Goal: Task Accomplishment & Management: Manage account settings

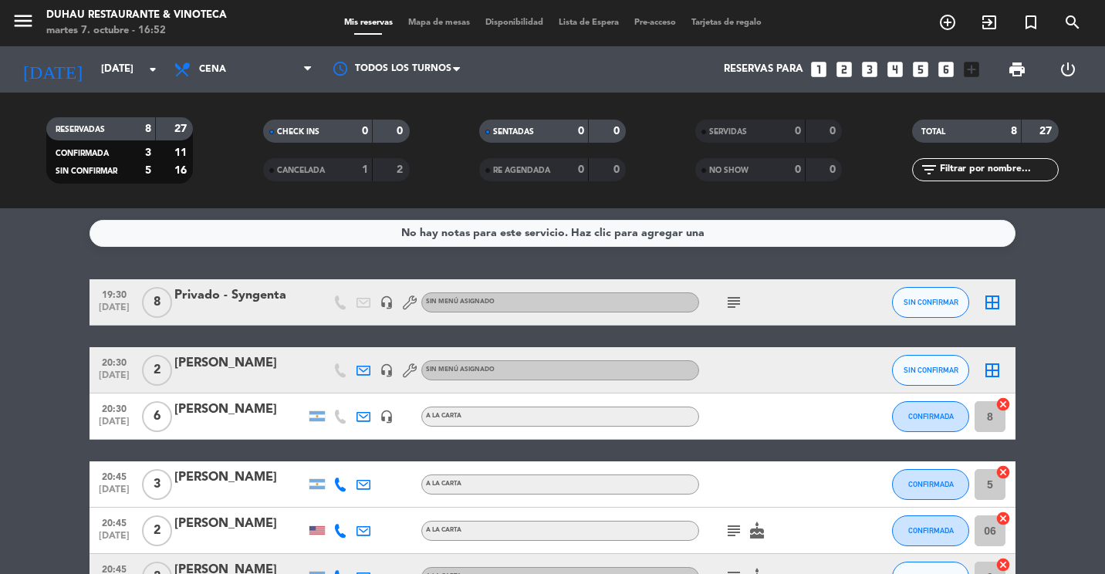
click at [53, 377] on bookings-row "19:30 [DATE] 8 Privado - Syngenta headset_mic Sin menú asignado subject SIN CON…" at bounding box center [552, 507] width 1105 height 457
click at [31, 25] on icon "menu" at bounding box center [23, 20] width 23 height 23
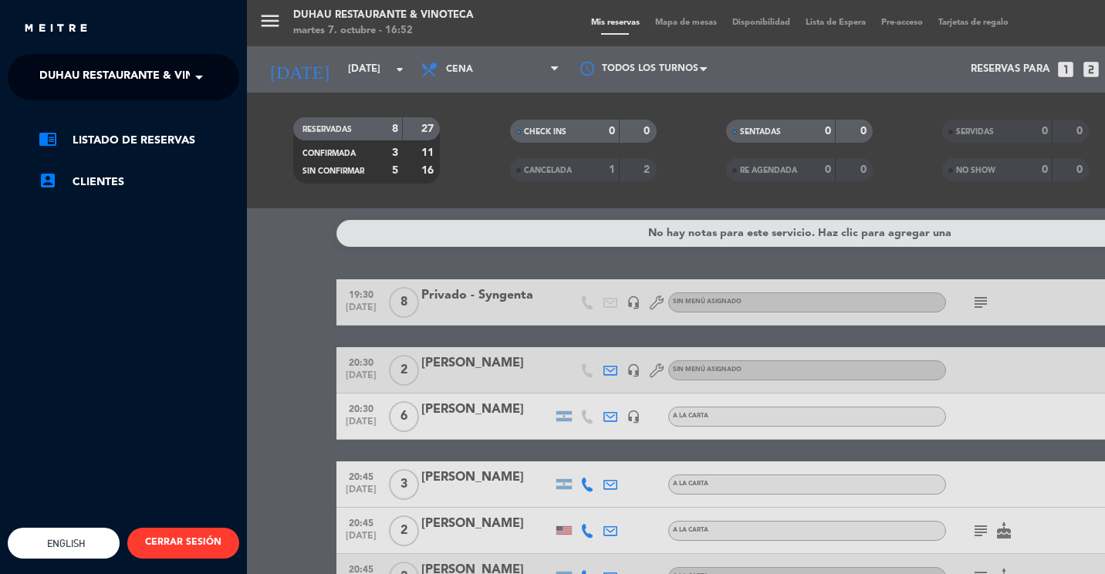
click at [149, 83] on span "Duhau Restaurante & Vinoteca" at bounding box center [135, 77] width 192 height 32
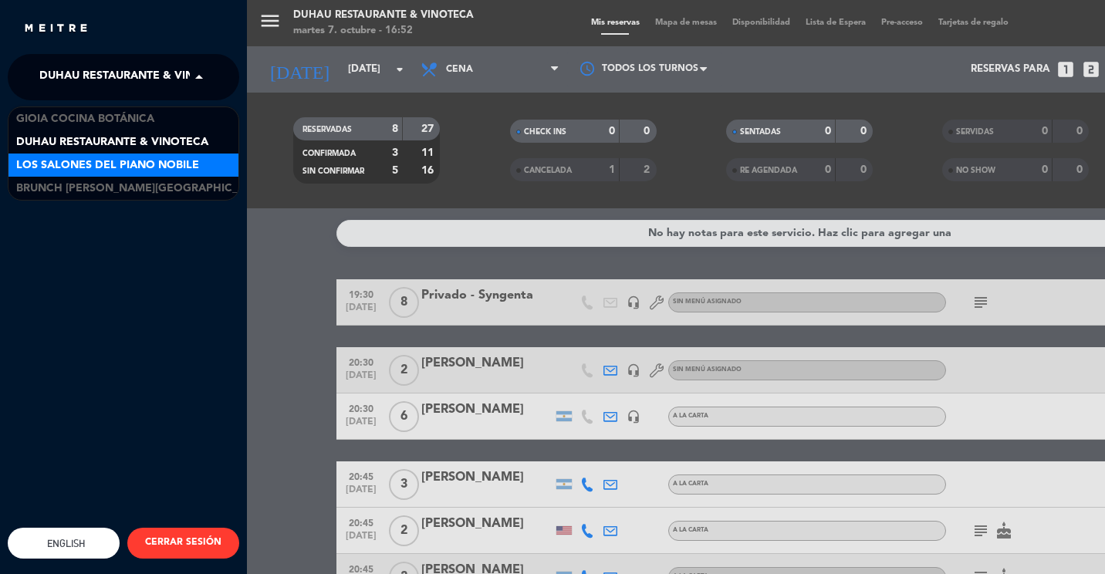
click at [150, 158] on span "Los Salones del Piano Nobile" at bounding box center [107, 166] width 183 height 18
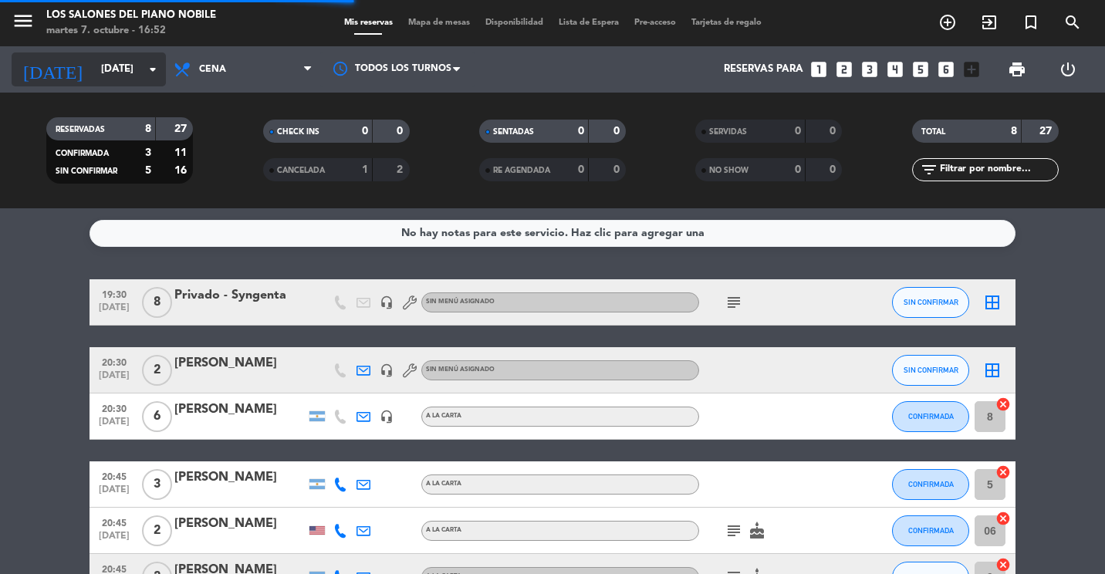
click at [123, 66] on input "[DATE]" at bounding box center [160, 70] width 135 height 28
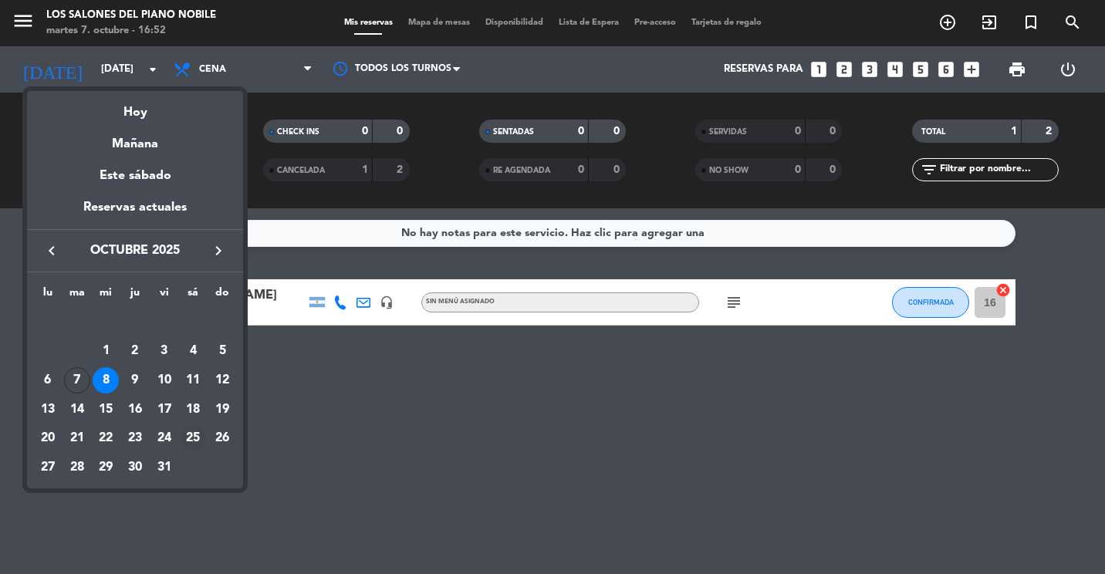
click at [187, 441] on div "25" at bounding box center [193, 439] width 26 height 26
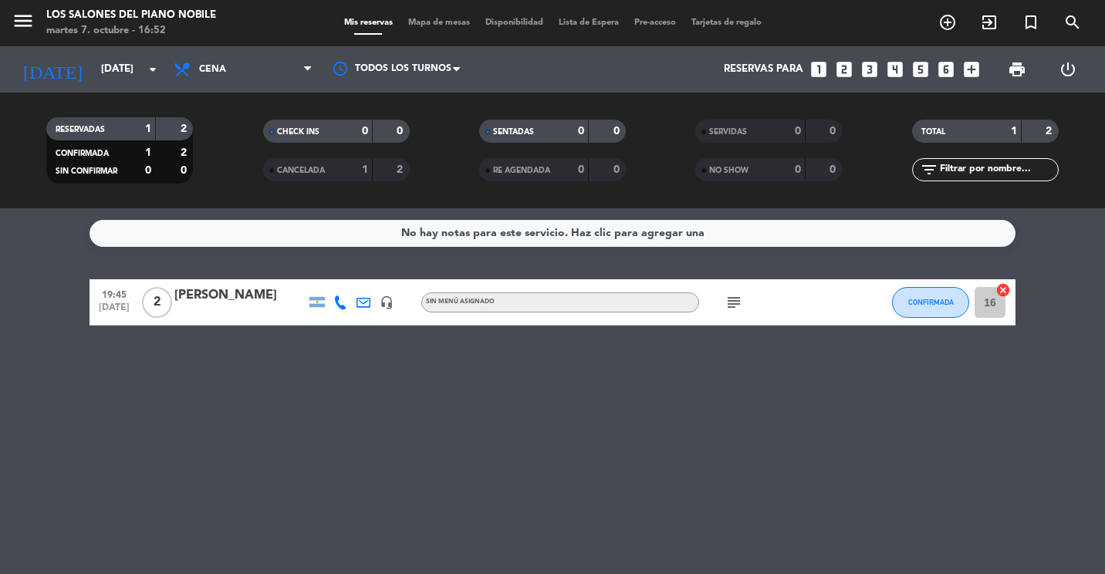
type input "[DATE]"
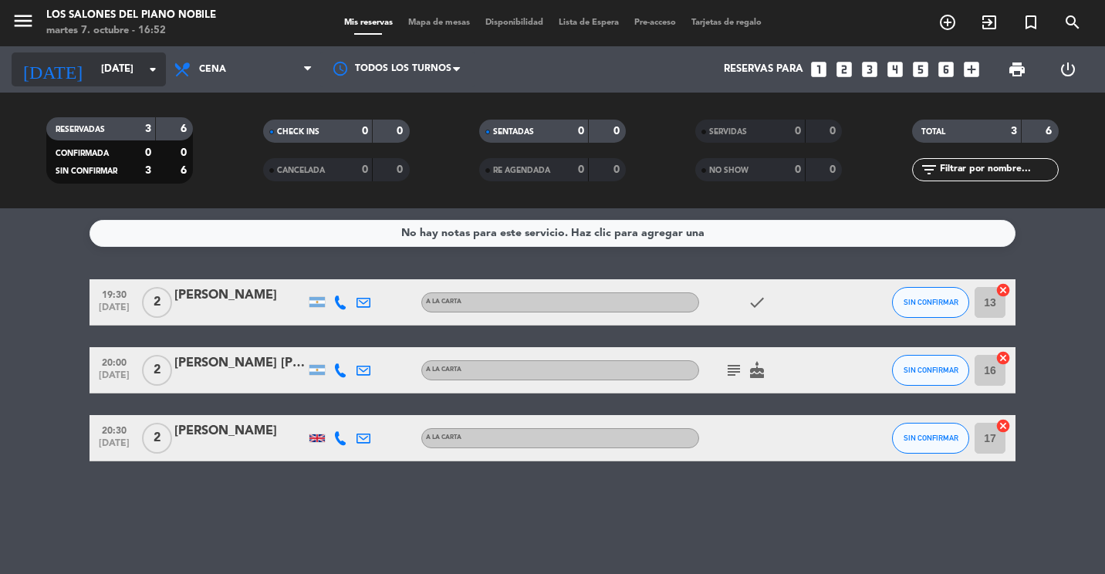
click at [119, 74] on input "[DATE]" at bounding box center [160, 70] width 135 height 28
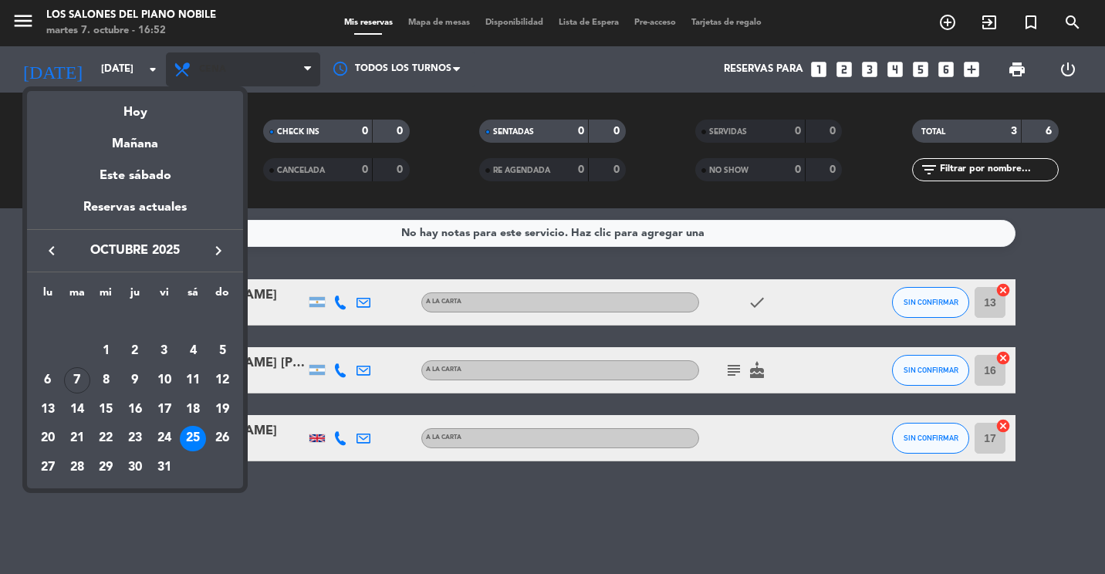
click at [201, 73] on div at bounding box center [552, 287] width 1105 height 574
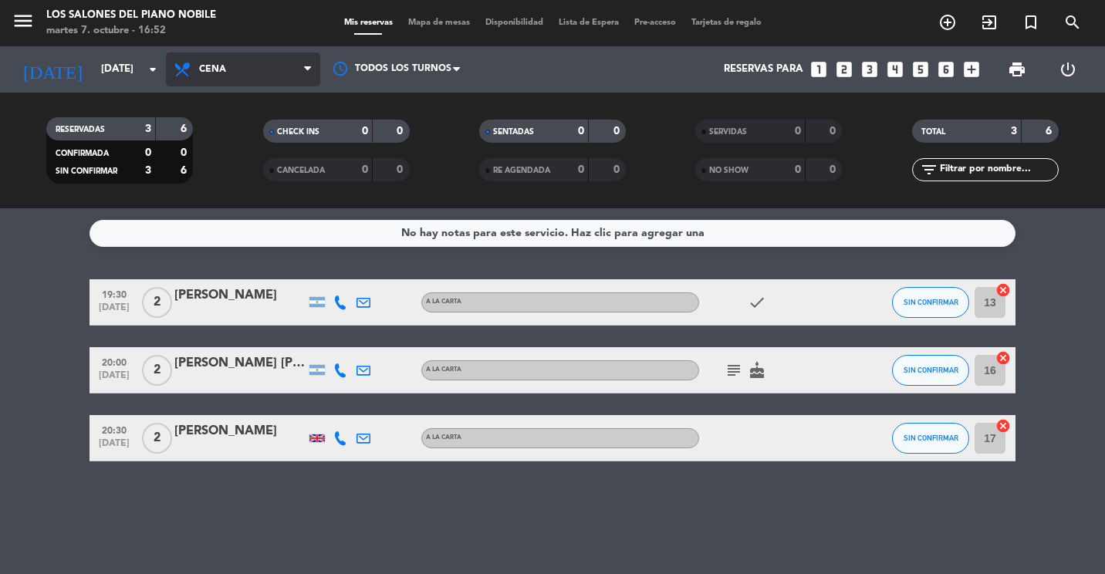
click at [239, 76] on span "Cena" at bounding box center [243, 69] width 154 height 34
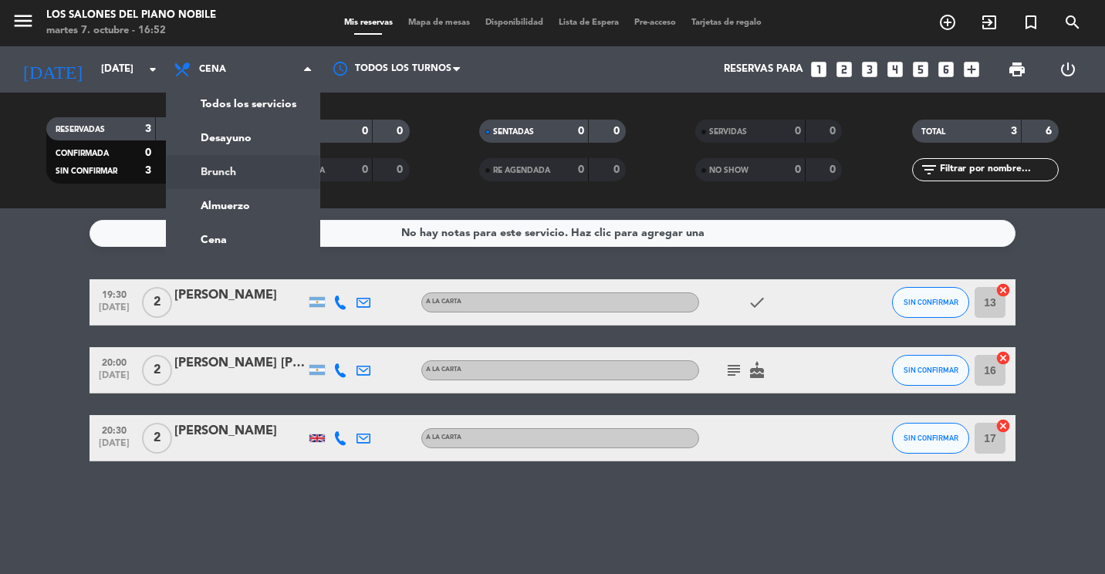
click at [241, 161] on div "menu Los Salones del Piano [PERSON_NAME] [DATE] 7. octubre - 16:52 Mis reservas…" at bounding box center [552, 104] width 1105 height 208
